Goal: Find specific page/section: Find specific page/section

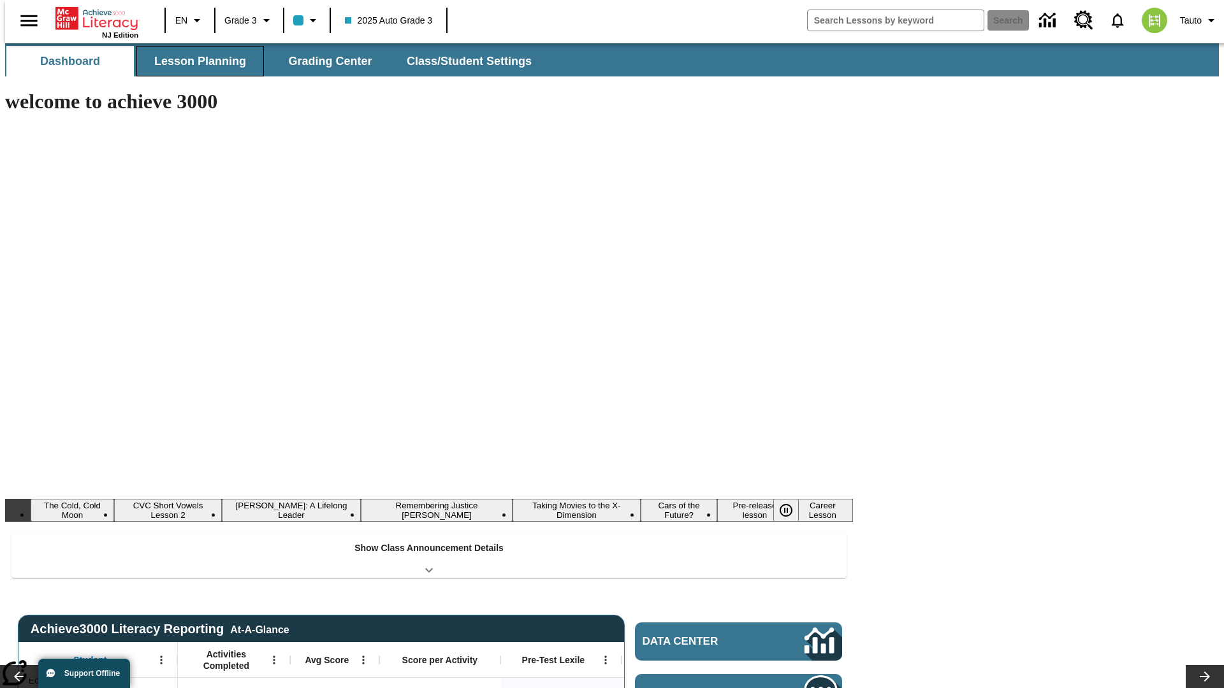
click at [195, 61] on button "Lesson Planning" at bounding box center [199, 61] width 127 height 31
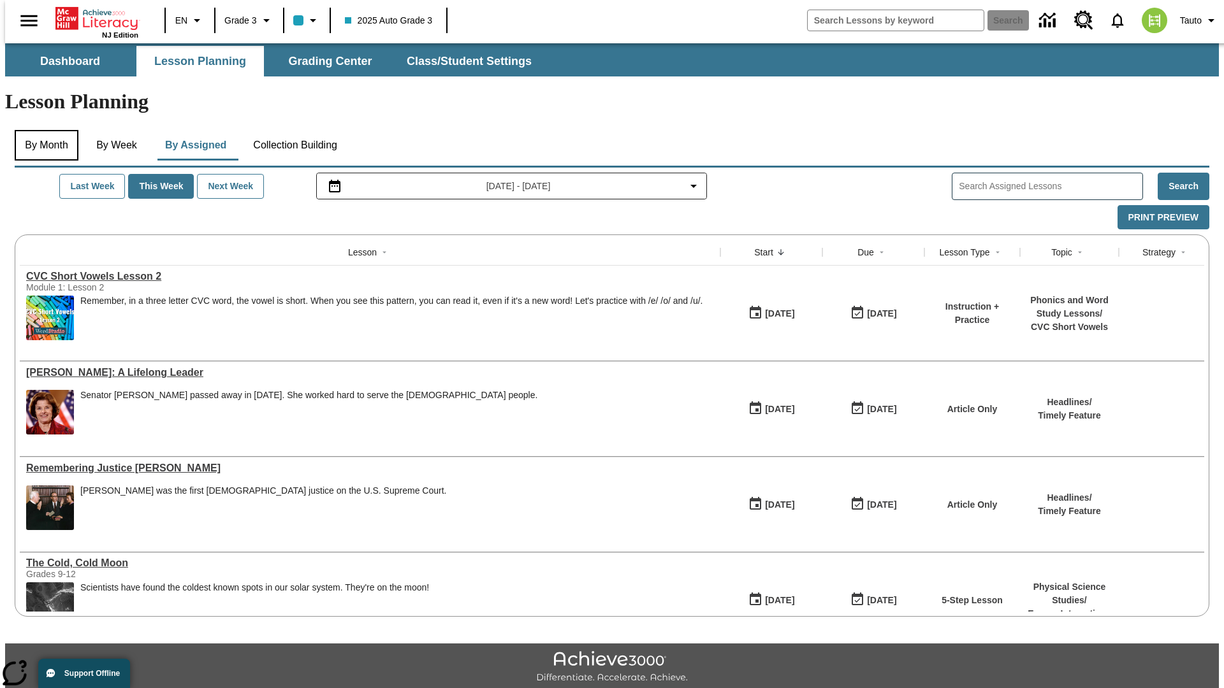
click at [43, 130] on button "By Month" at bounding box center [47, 145] width 64 height 31
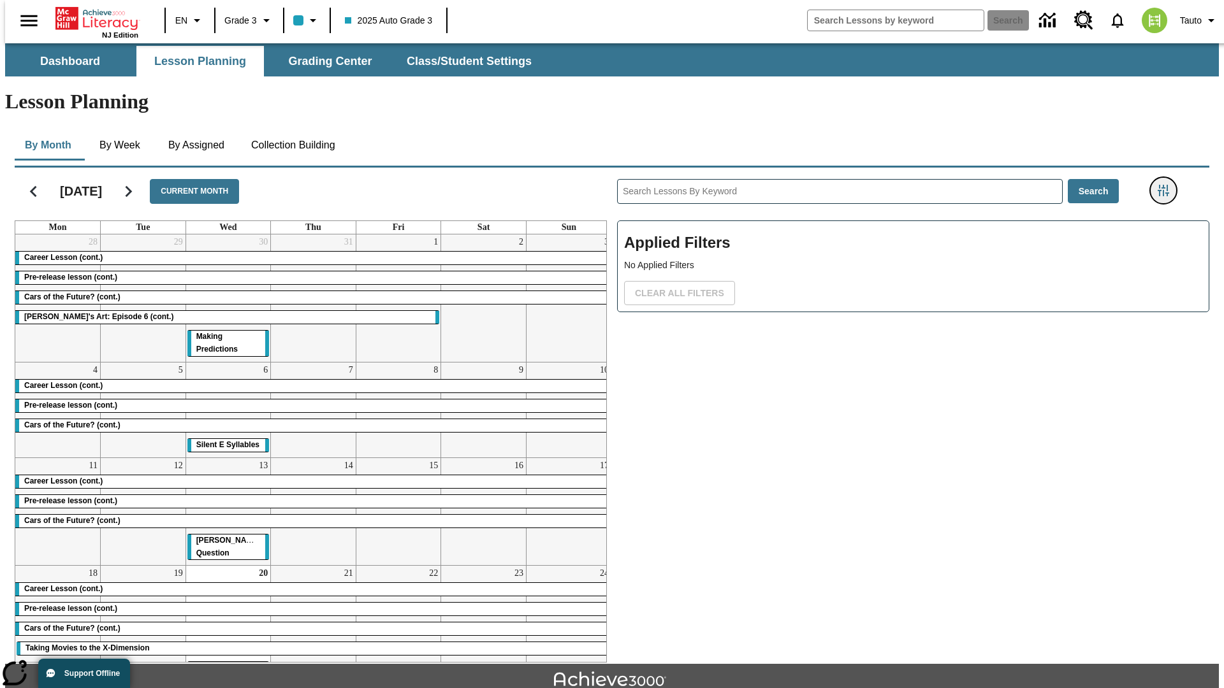
click at [1167, 185] on icon "Filters Side menu" at bounding box center [1163, 190] width 11 height 11
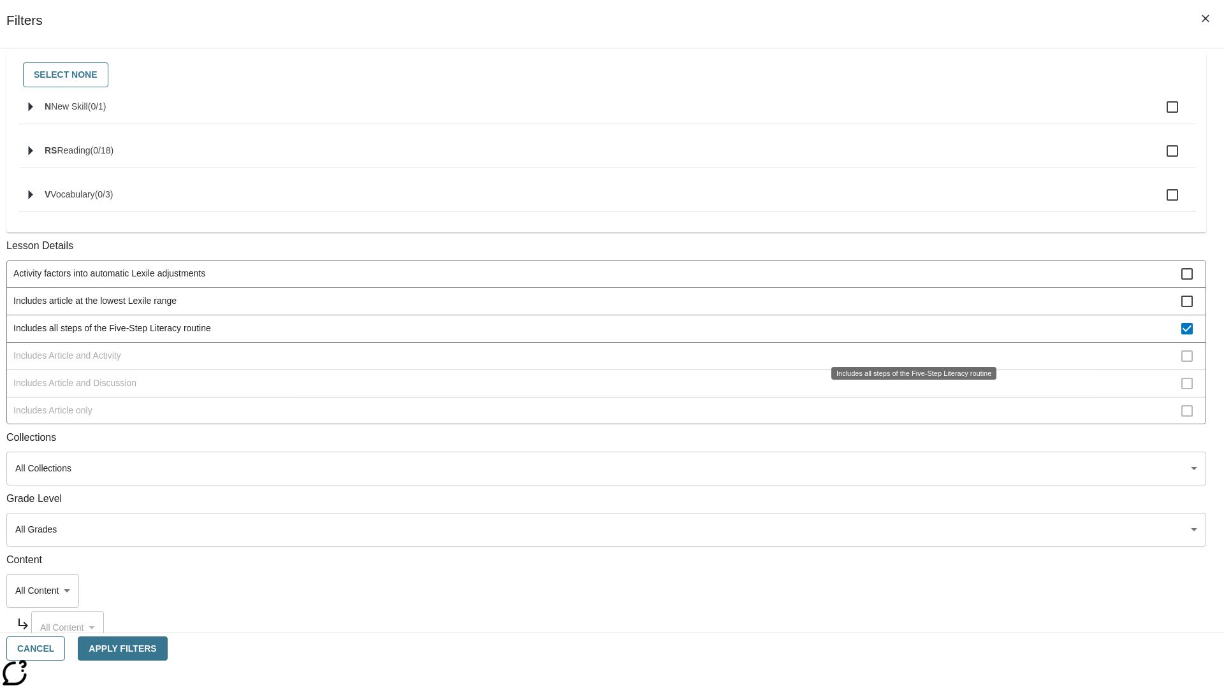
click at [909, 335] on span "Includes all steps of the Five-Step Literacy routine" at bounding box center [597, 328] width 1168 height 13
checkbox input "false"
click at [909, 363] on span "Includes Article and Activity" at bounding box center [597, 355] width 1168 height 13
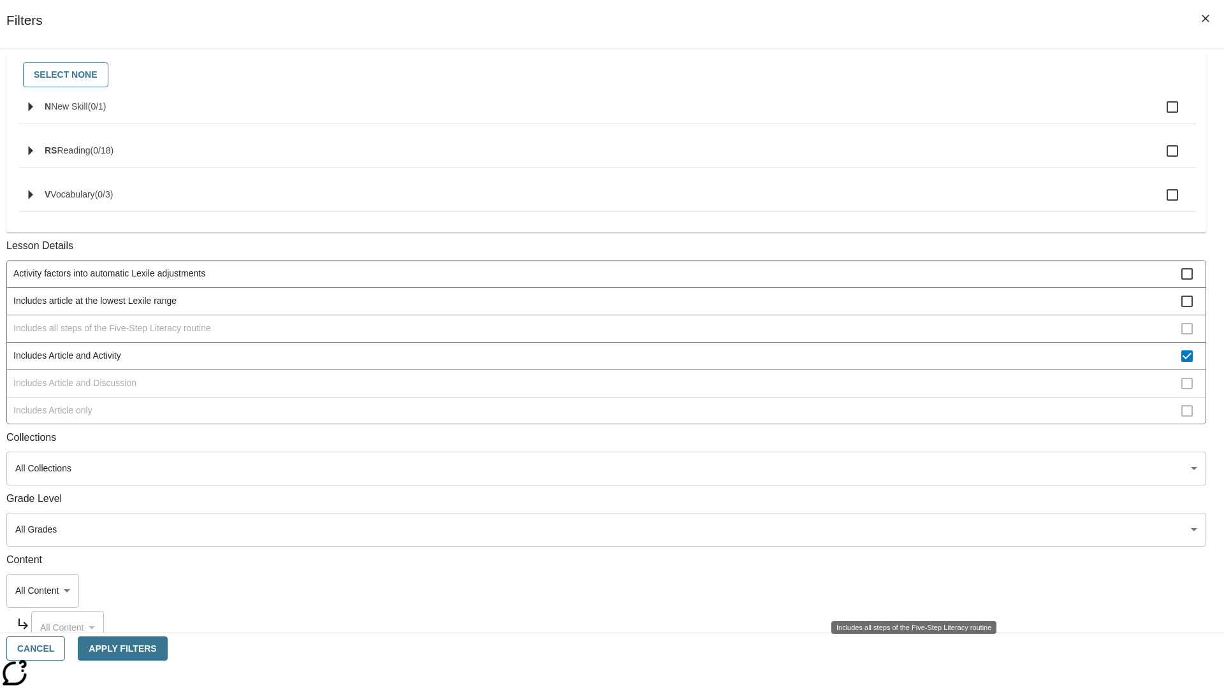
scroll to position [246, 0]
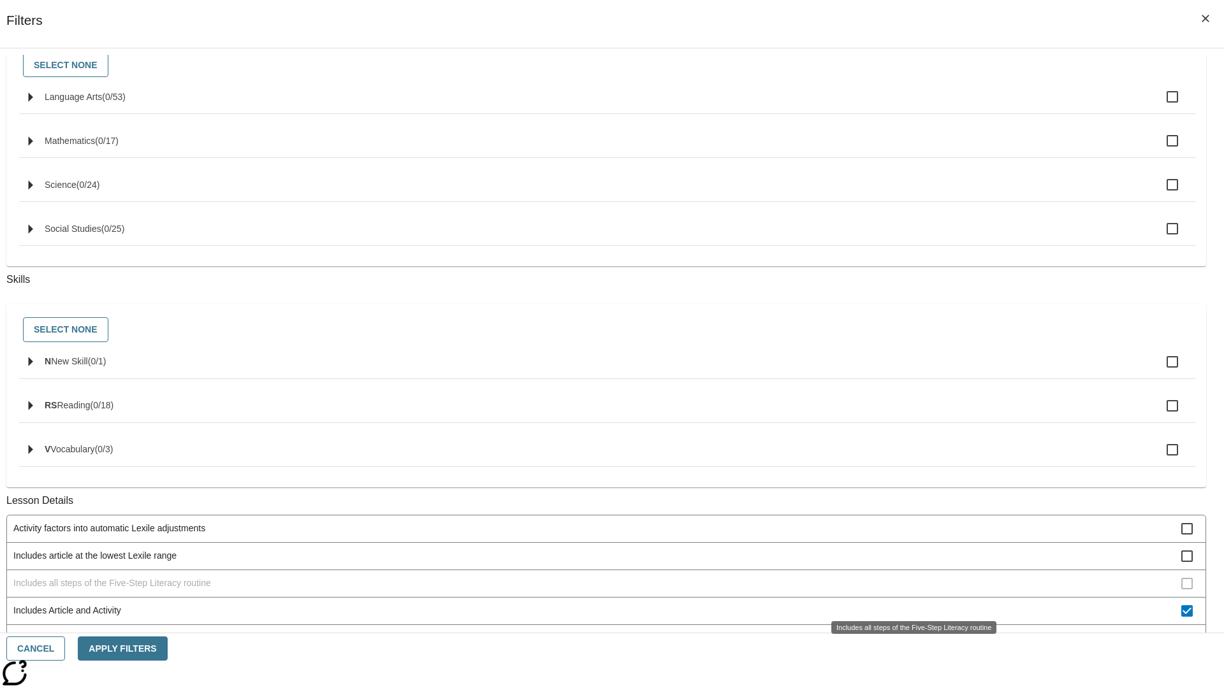
click at [909, 604] on span "Includes Article and Activity" at bounding box center [597, 610] width 1168 height 13
checkbox input "false"
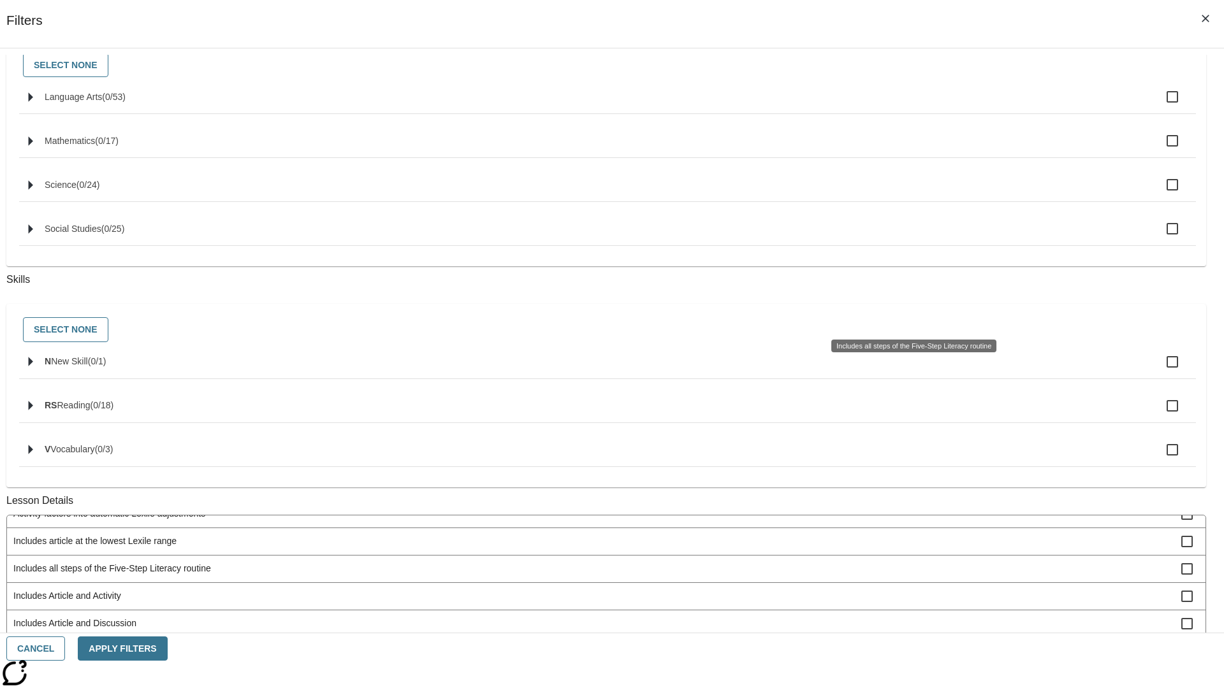
scroll to position [514, 0]
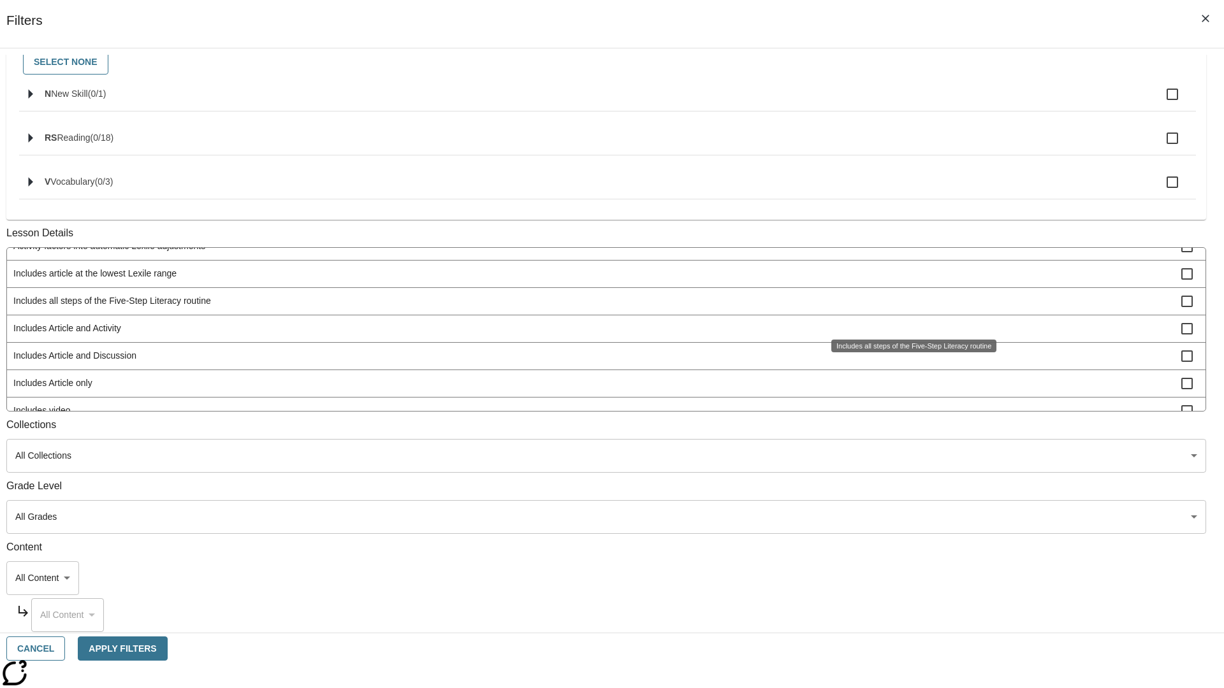
click at [909, 363] on span "Includes Article and Discussion" at bounding box center [597, 355] width 1168 height 13
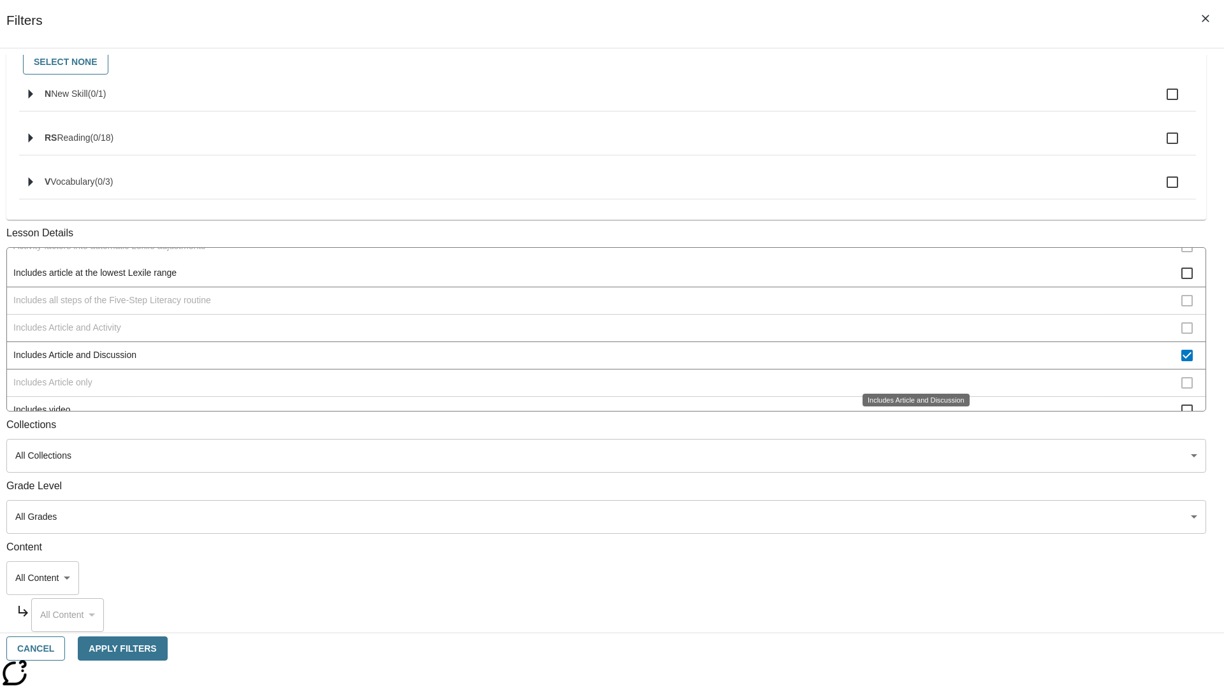
click at [909, 362] on span "Includes Article and Discussion" at bounding box center [597, 355] width 1168 height 13
checkbox input "false"
click at [909, 390] on span "Includes Article only" at bounding box center [597, 383] width 1168 height 13
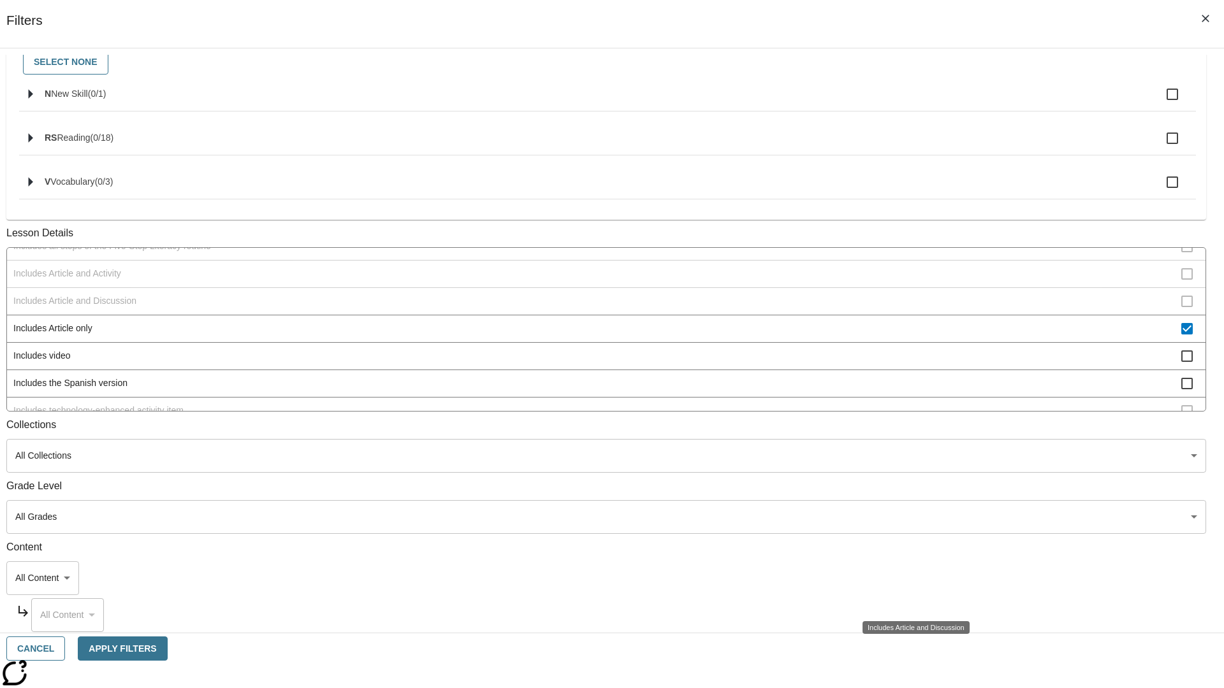
click at [908, 322] on span "Includes Article only" at bounding box center [597, 328] width 1168 height 13
checkbox input "false"
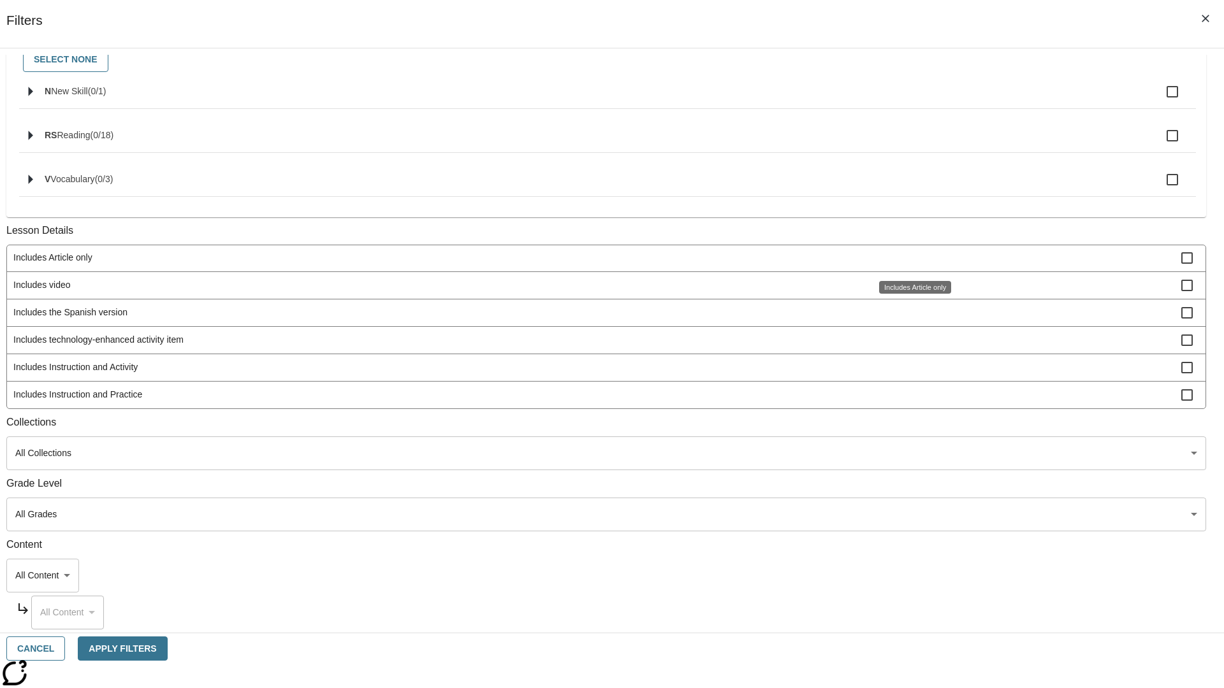
click at [908, 340] on span "Includes technology-enhanced activity item" at bounding box center [597, 339] width 1168 height 13
checkbox input "false"
click at [909, 374] on span "Includes Instruction and Activity" at bounding box center [597, 367] width 1168 height 13
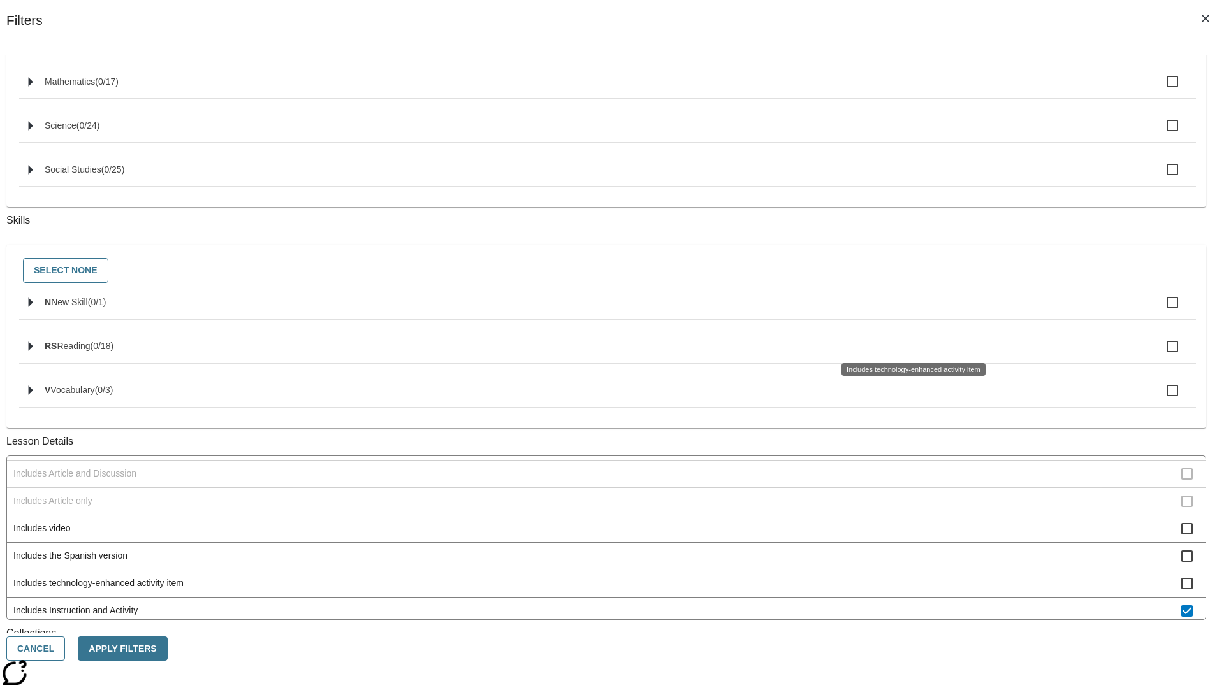
scroll to position [530, 0]
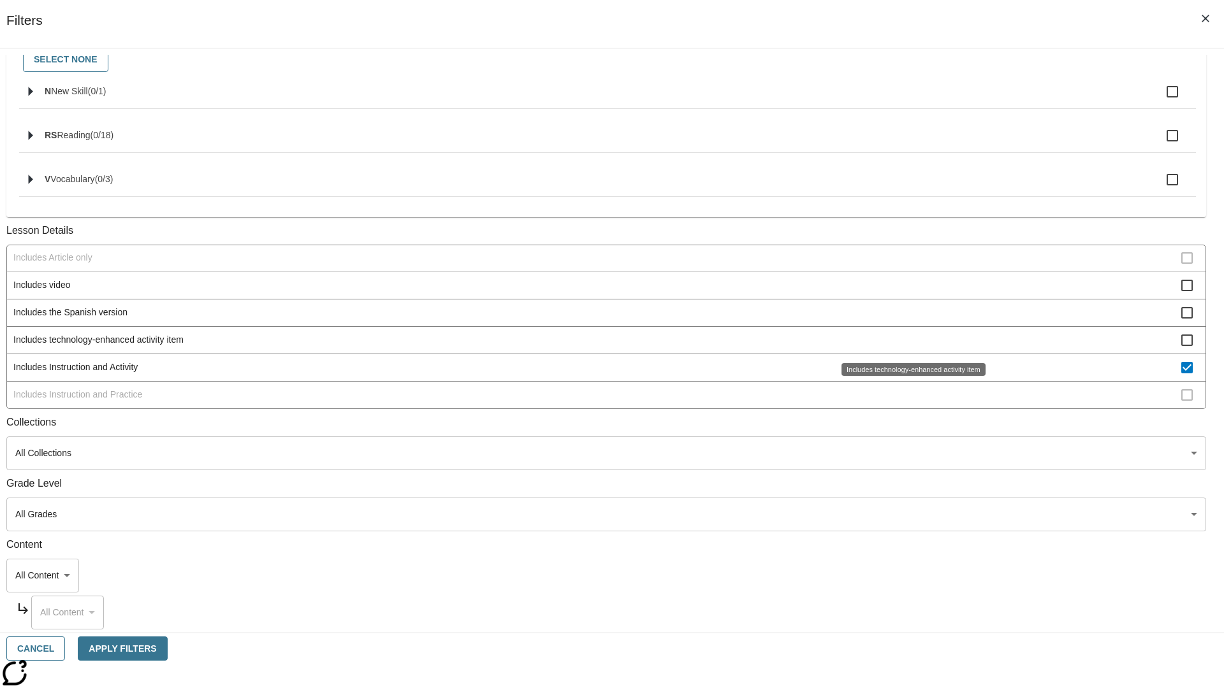
click at [908, 367] on span "Includes Instruction and Activity" at bounding box center [597, 367] width 1168 height 13
checkbox input "false"
click at [909, 404] on div "Includes Instruction and Activity" at bounding box center [913, 397] width 108 height 13
click at [908, 395] on span "Includes Instruction and Practice" at bounding box center [597, 394] width 1168 height 13
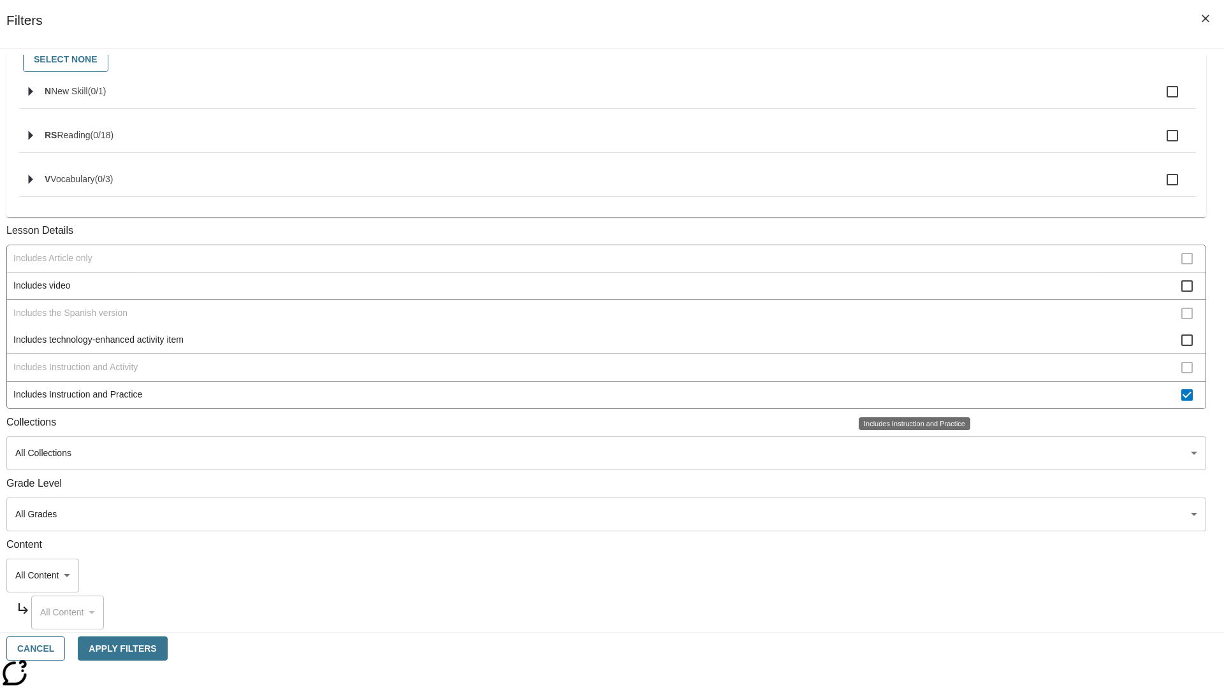
scroll to position [138, 0]
click at [908, 395] on span "Includes Instruction and Practice" at bounding box center [597, 394] width 1168 height 13
checkbox input "false"
